Goal: Task Accomplishment & Management: Complete application form

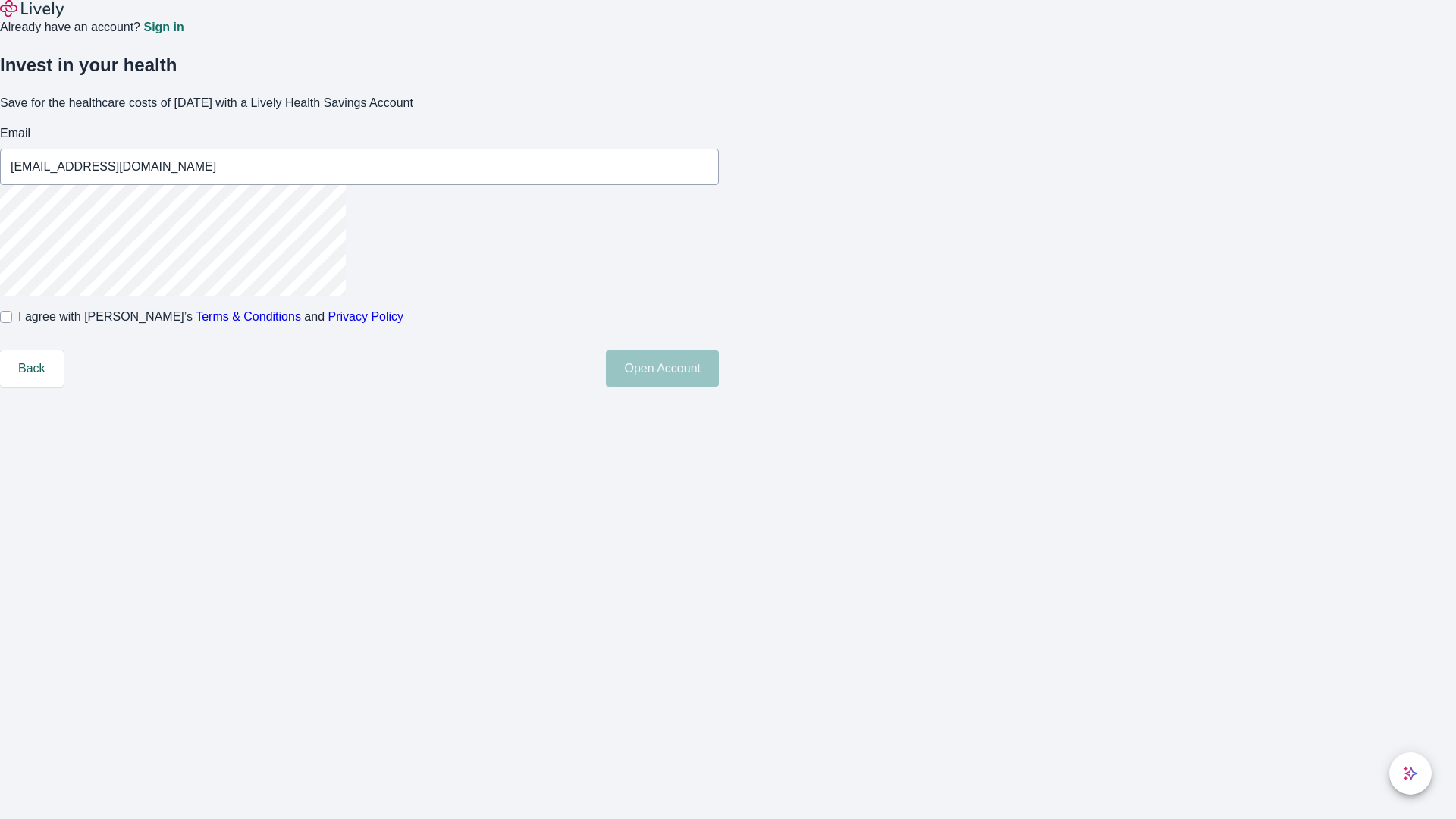
click at [12, 323] on input "I agree with Lively’s Terms & Conditions and Privacy Policy" at bounding box center [6, 317] width 12 height 12
checkbox input "true"
click at [719, 387] on button "Open Account" at bounding box center [662, 369] width 113 height 36
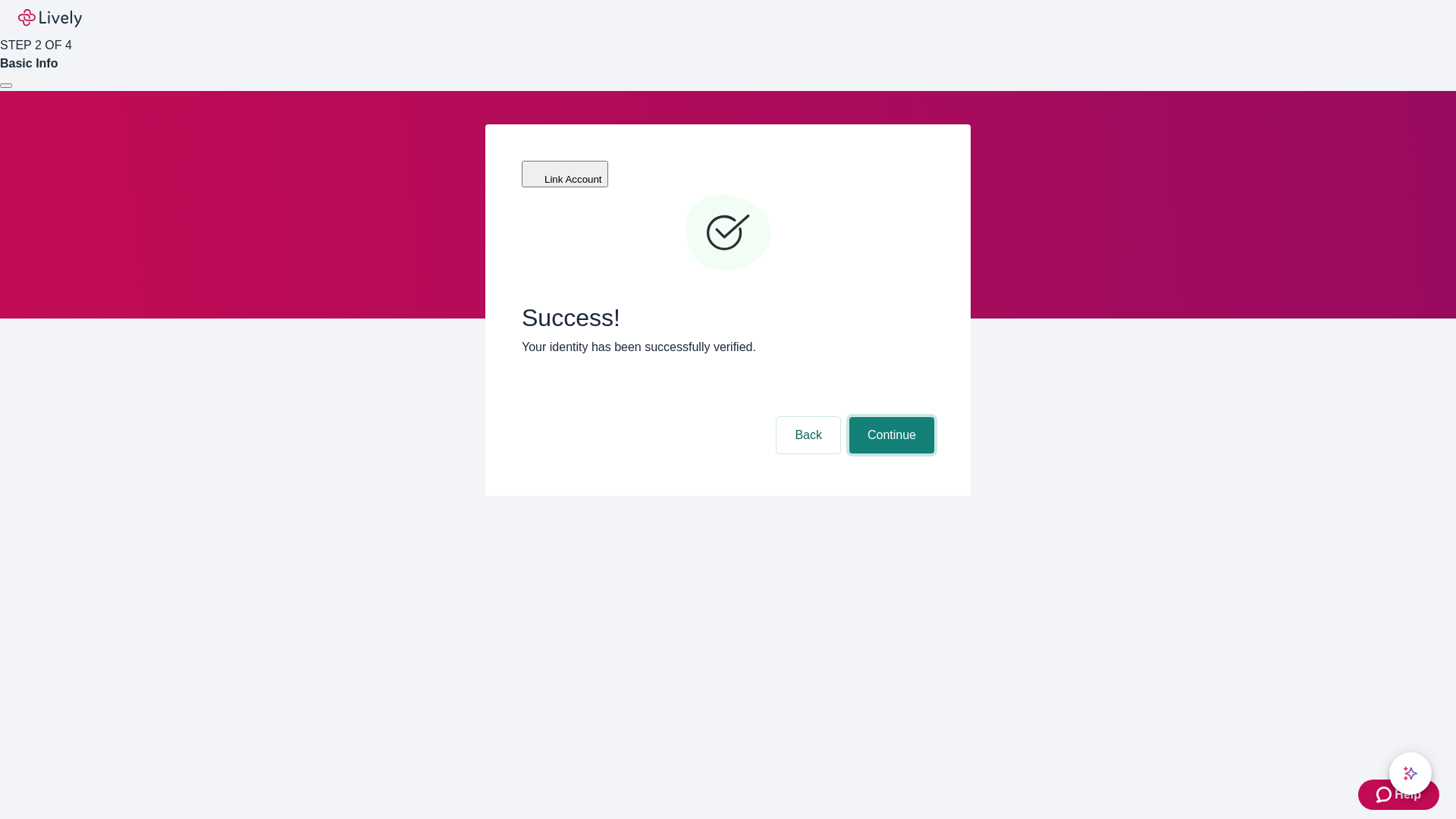
click at [890, 417] on button "Continue" at bounding box center [891, 435] width 85 height 36
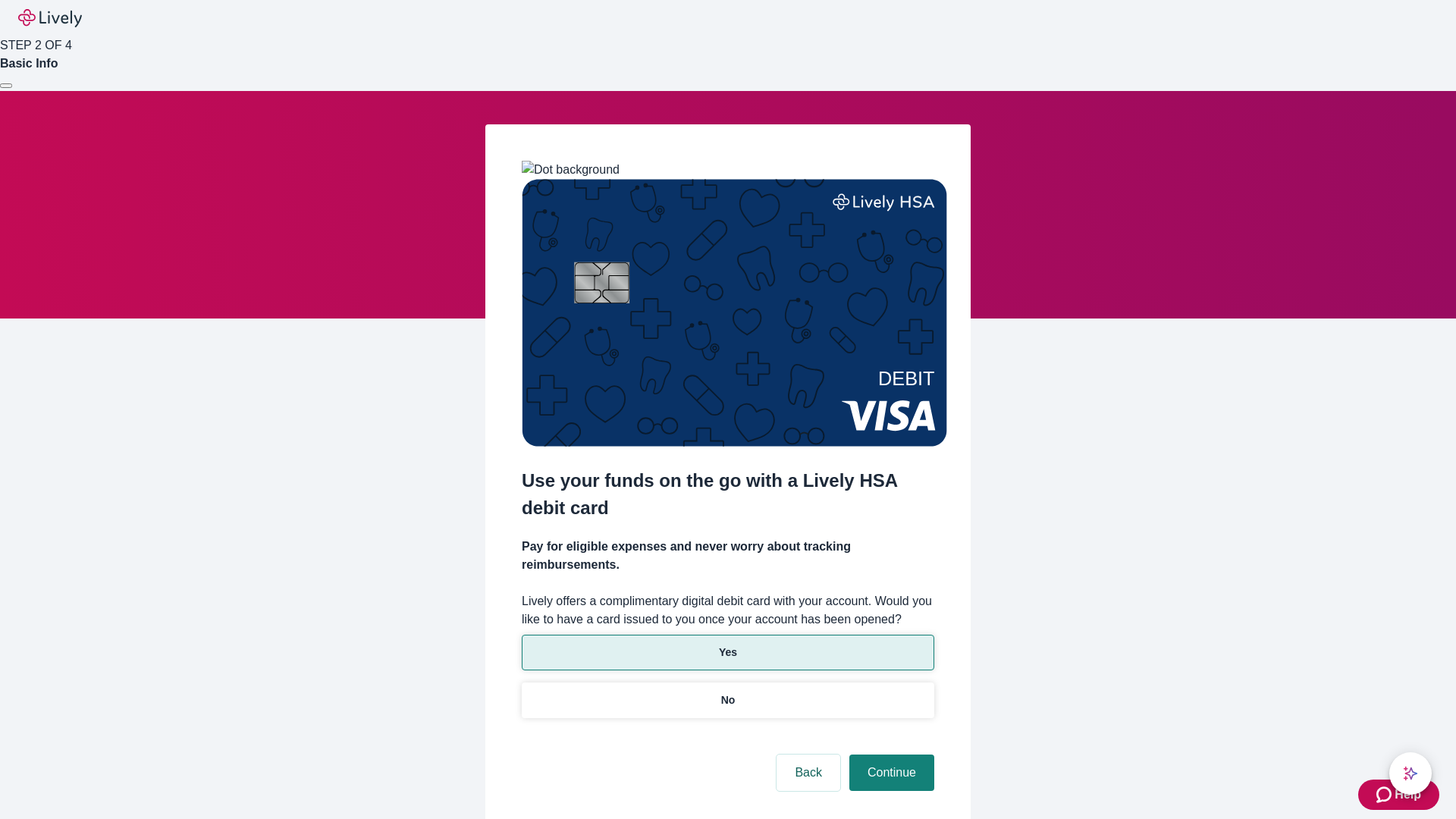
click at [728, 644] on p "Yes" at bounding box center [728, 652] width 18 height 16
click at [890, 755] on button "Continue" at bounding box center [891, 773] width 85 height 36
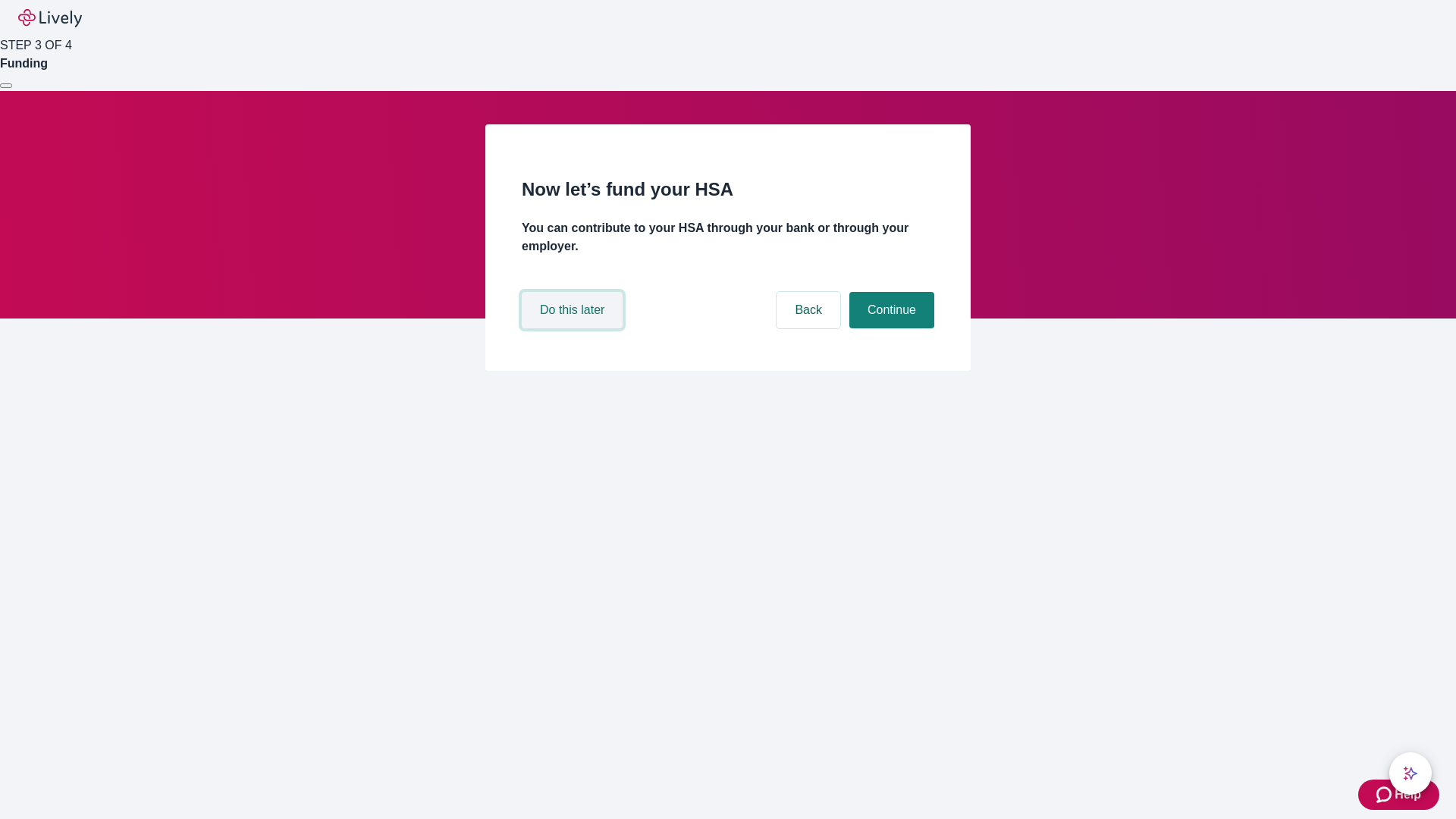
click at [574, 328] on button "Do this later" at bounding box center [572, 310] width 101 height 36
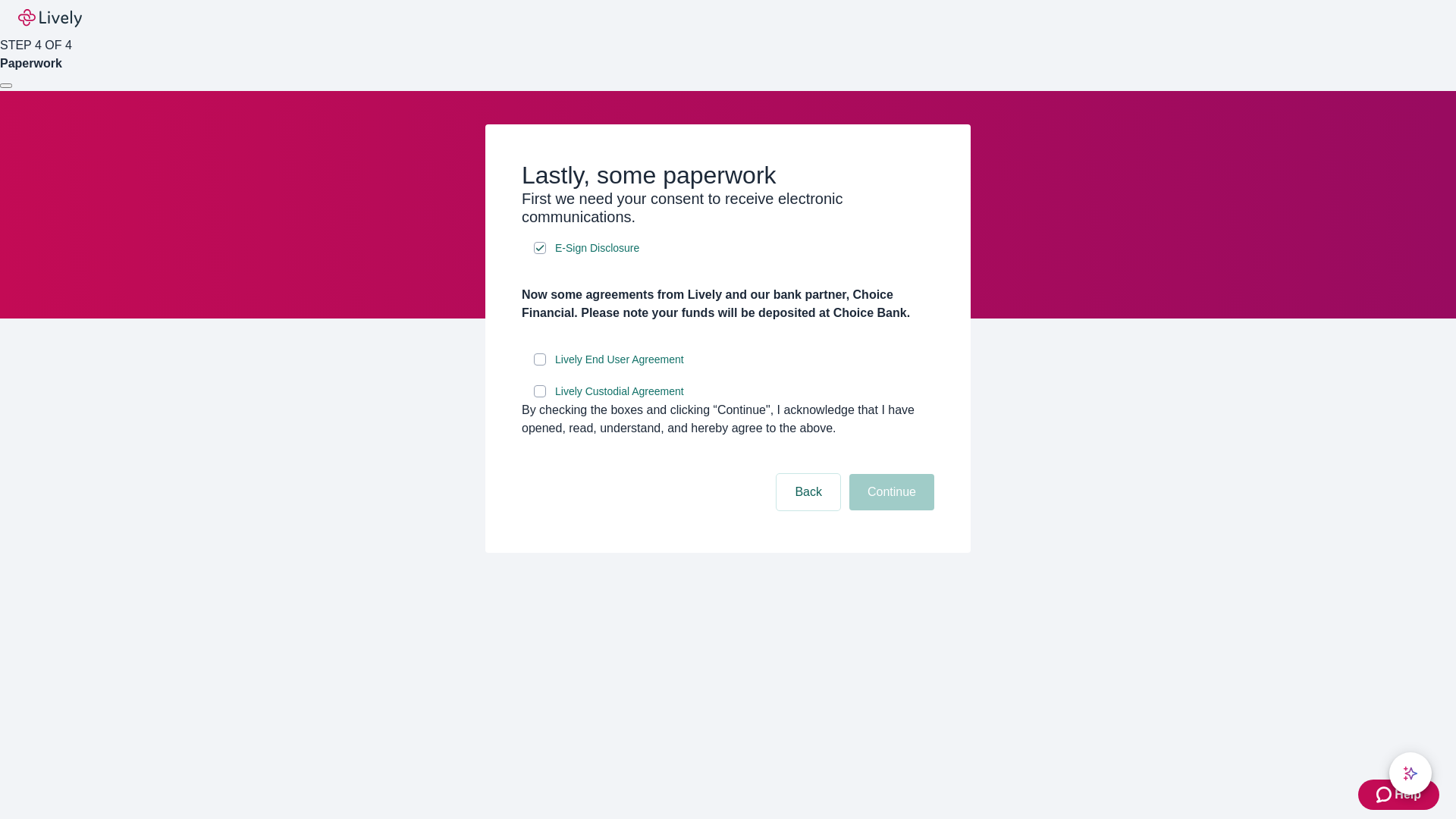
click at [540, 365] on input "Lively End User Agreement" at bounding box center [540, 359] width 12 height 12
checkbox input "true"
click at [540, 398] on input "Lively Custodial Agreement" at bounding box center [540, 391] width 12 height 12
checkbox input "true"
click at [890, 510] on button "Continue" at bounding box center [891, 492] width 85 height 36
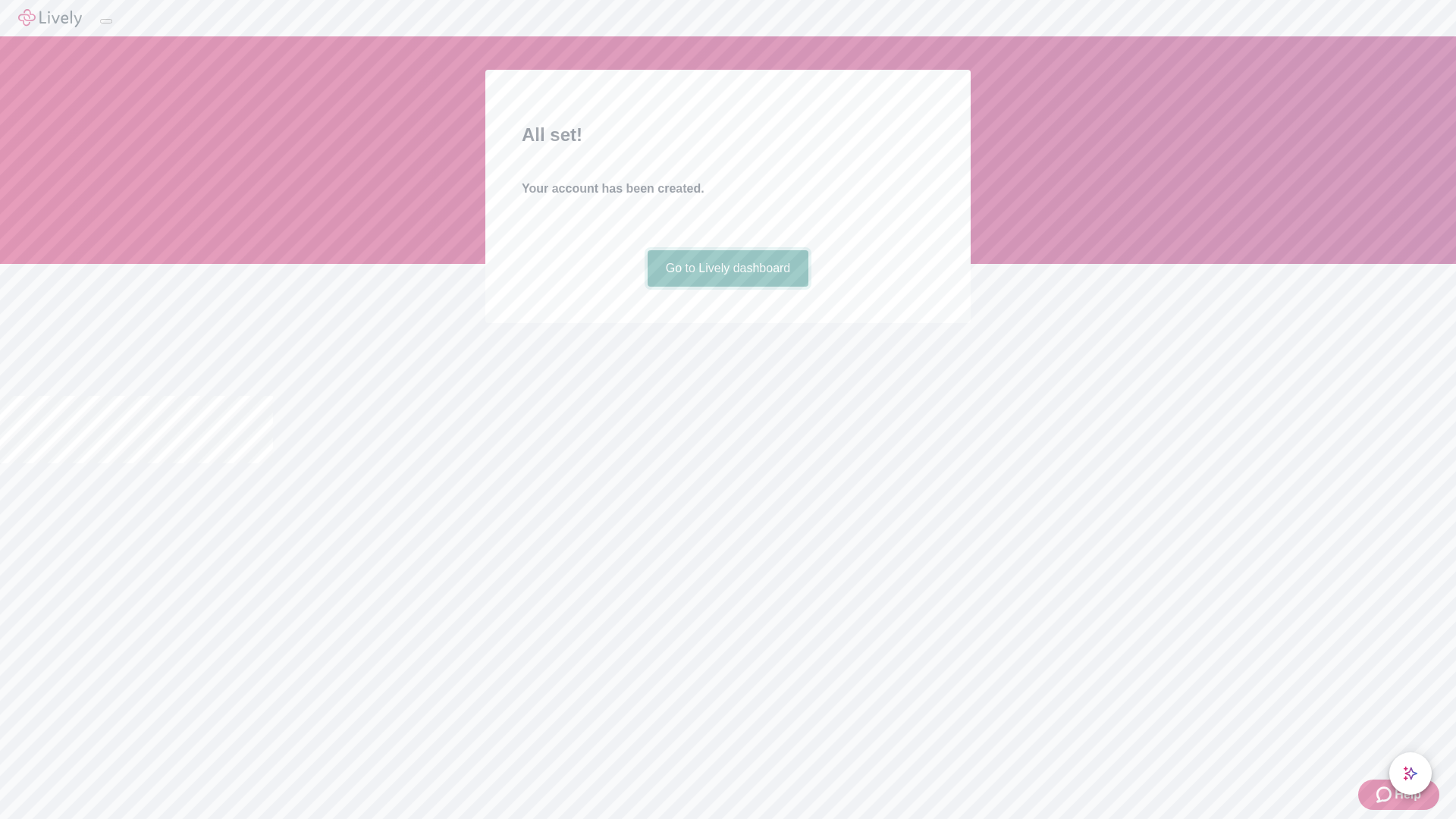
click at [728, 286] on link "Go to Lively dashboard" at bounding box center [728, 268] width 161 height 36
